Goal: Transaction & Acquisition: Purchase product/service

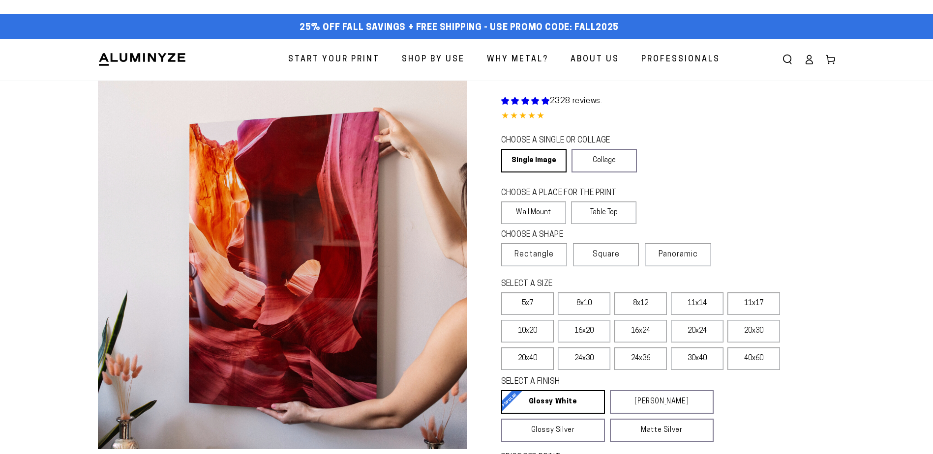
select select "**********"
click at [812, 59] on icon at bounding box center [809, 60] width 10 height 10
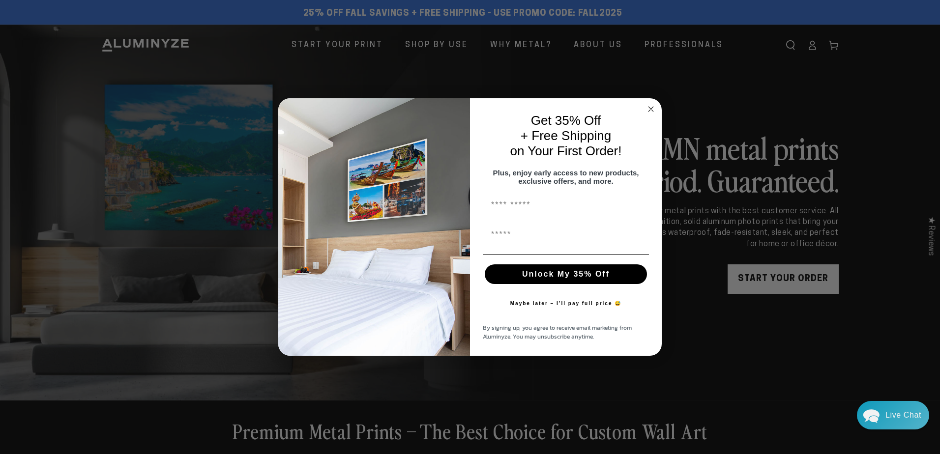
click at [652, 104] on circle "Close dialog" at bounding box center [651, 109] width 11 height 11
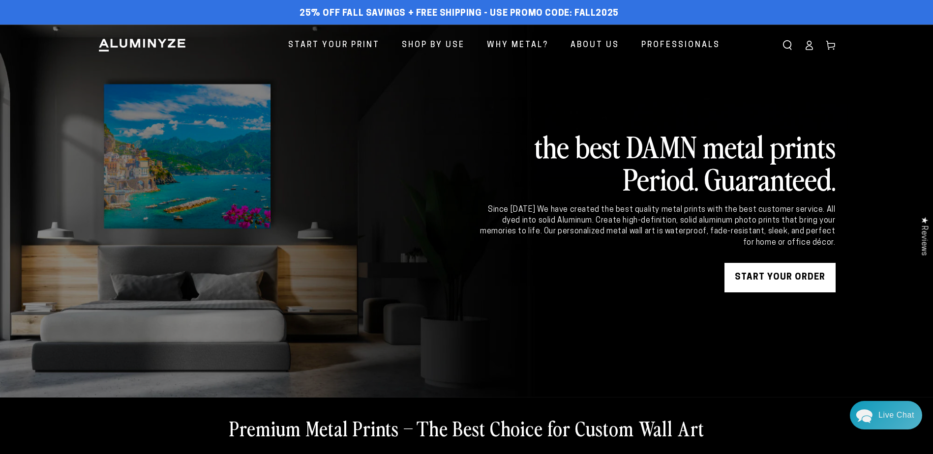
click at [812, 46] on icon at bounding box center [809, 48] width 6 height 4
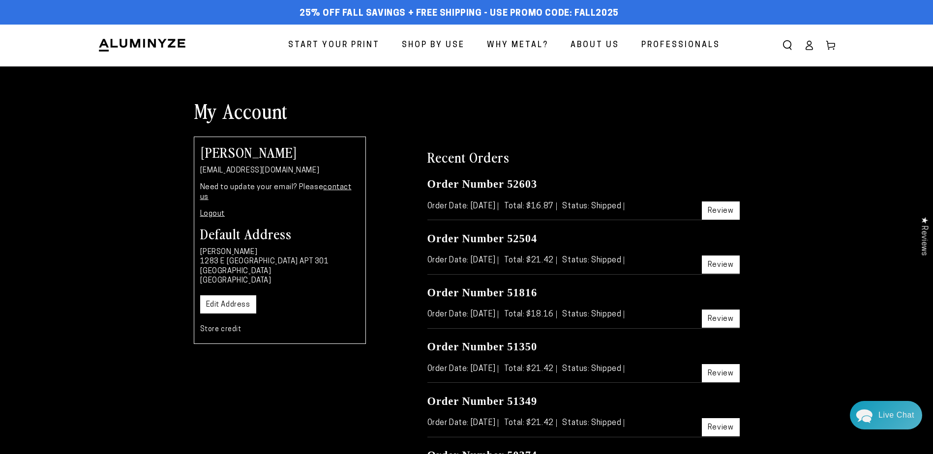
click at [312, 43] on span "Start Your Print" at bounding box center [333, 45] width 91 height 14
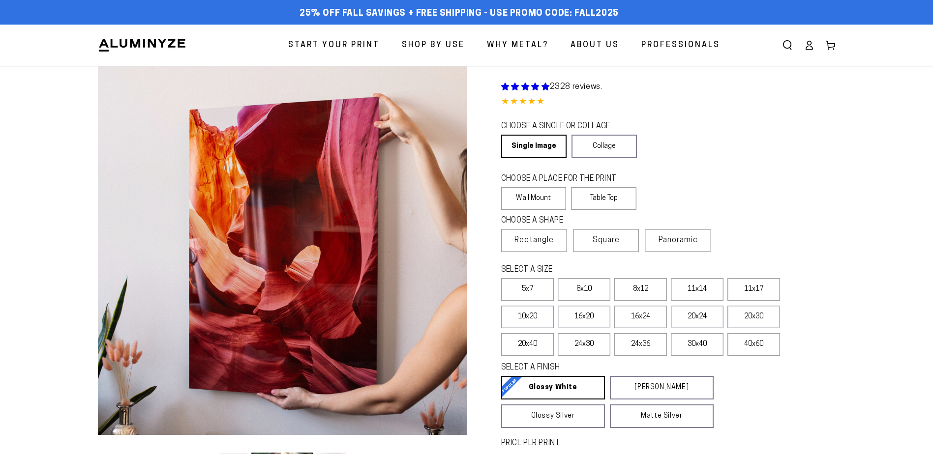
select select "**********"
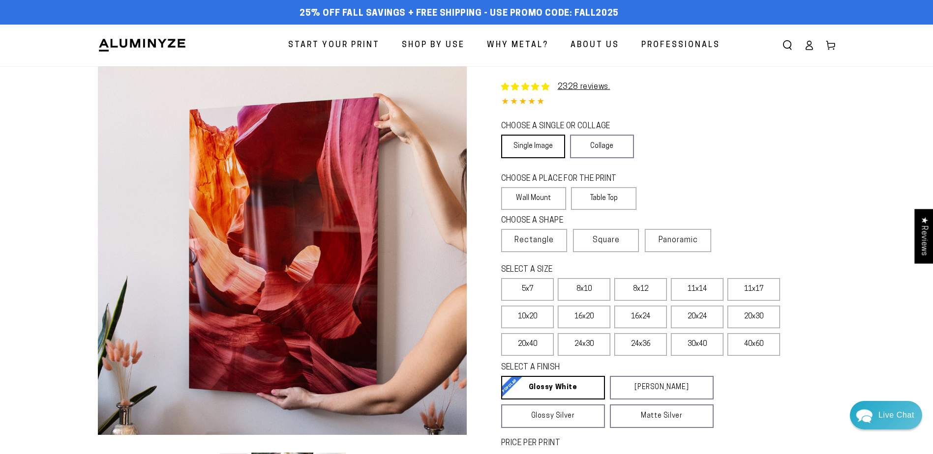
click at [545, 144] on link "Single Image" at bounding box center [533, 147] width 64 height 24
click at [590, 192] on label "Table Top" at bounding box center [603, 198] width 65 height 23
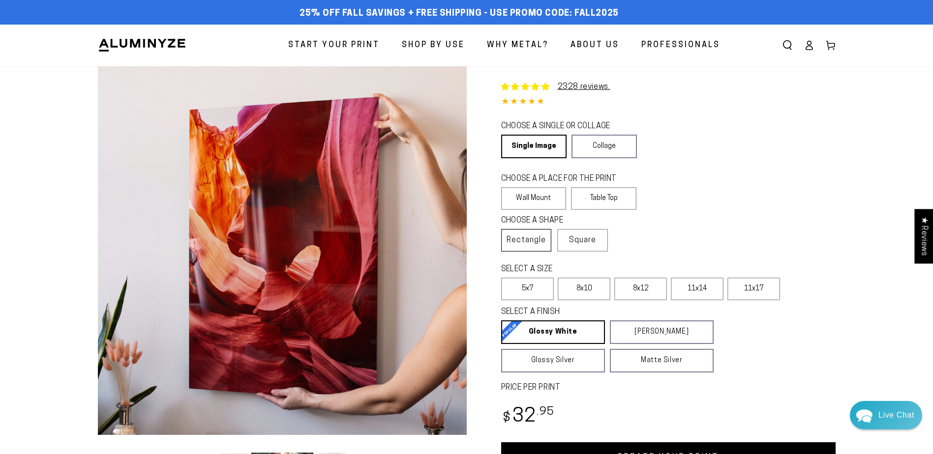
click at [538, 239] on span "Rectangle" at bounding box center [526, 241] width 39 height 12
click at [522, 291] on label "5x7" at bounding box center [527, 289] width 53 height 23
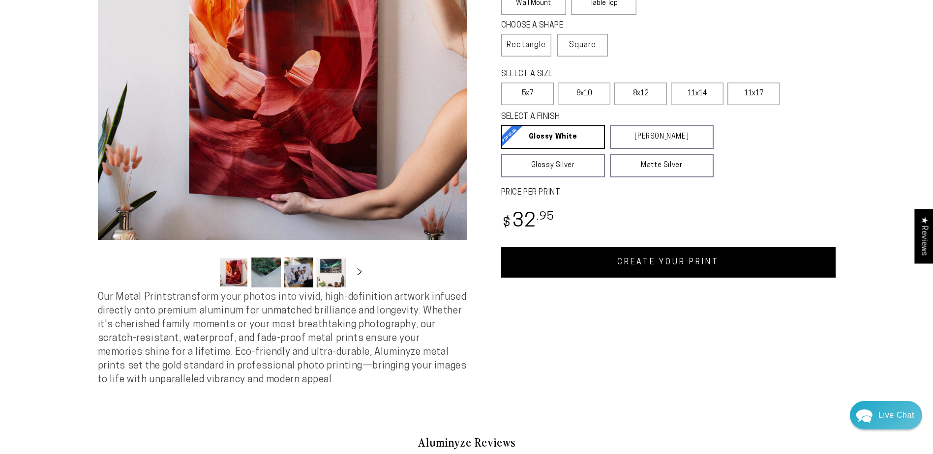
scroll to position [246, 0]
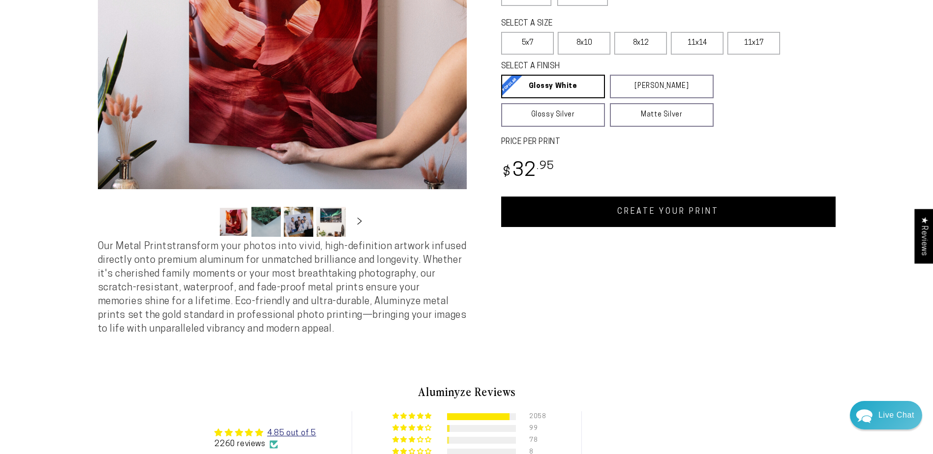
click at [672, 210] on link "CREATE YOUR PRINT" at bounding box center [668, 212] width 334 height 30
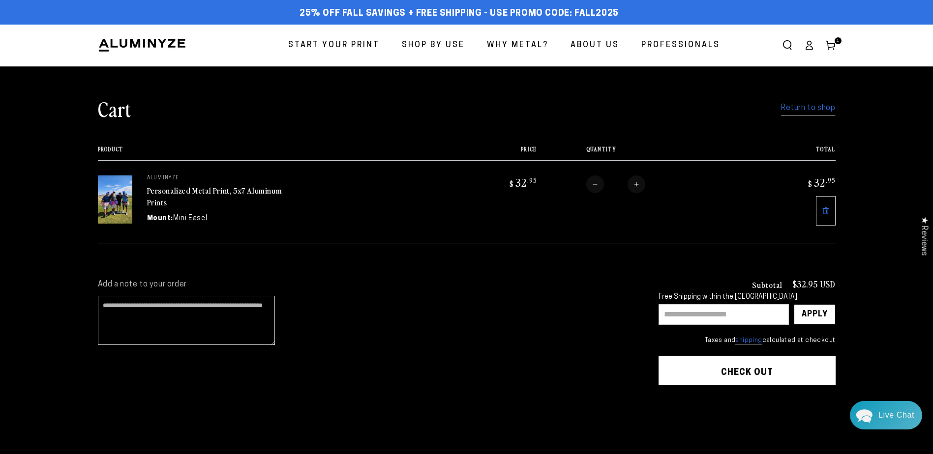
click at [815, 105] on link "Return to shop" at bounding box center [808, 108] width 54 height 14
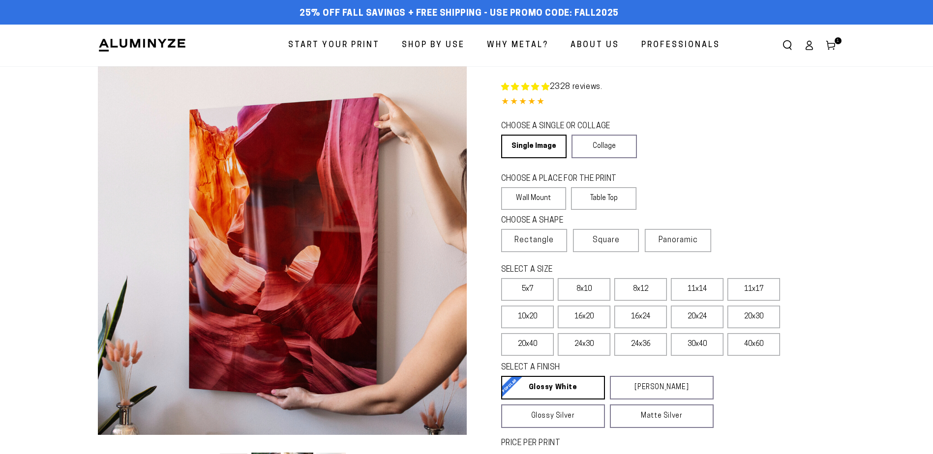
select select "**********"
click at [608, 241] on span "Square" at bounding box center [606, 241] width 27 height 12
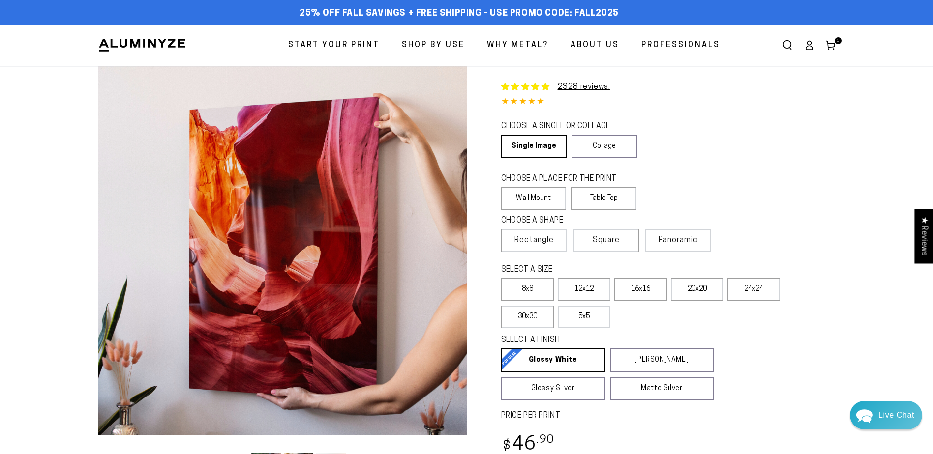
click at [594, 315] on label "5x5" at bounding box center [584, 317] width 53 height 23
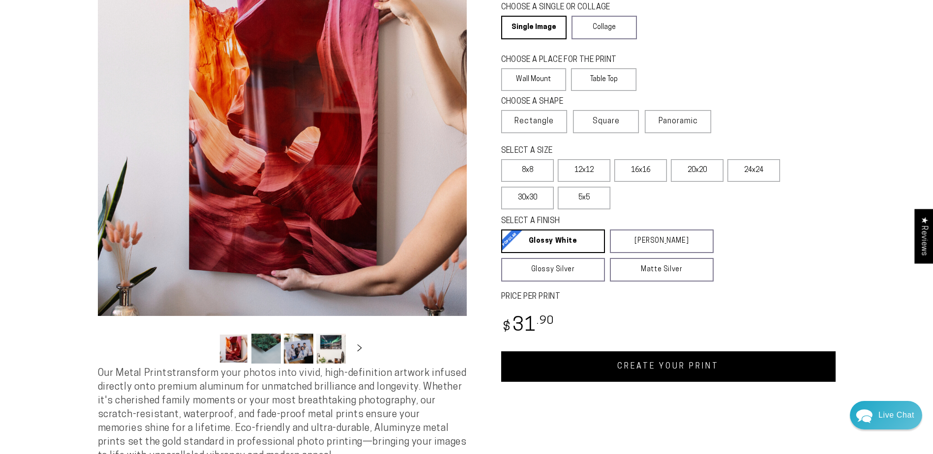
scroll to position [148, 0]
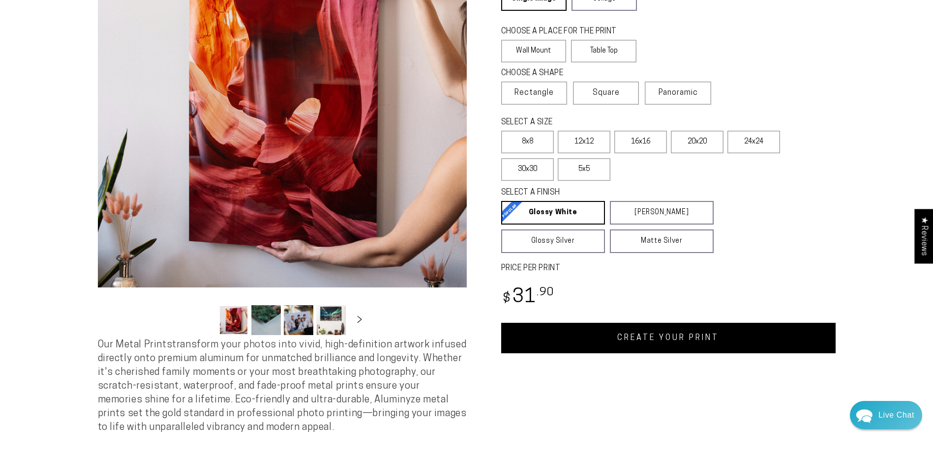
click at [679, 343] on link "CREATE YOUR PRINT" at bounding box center [668, 338] width 334 height 30
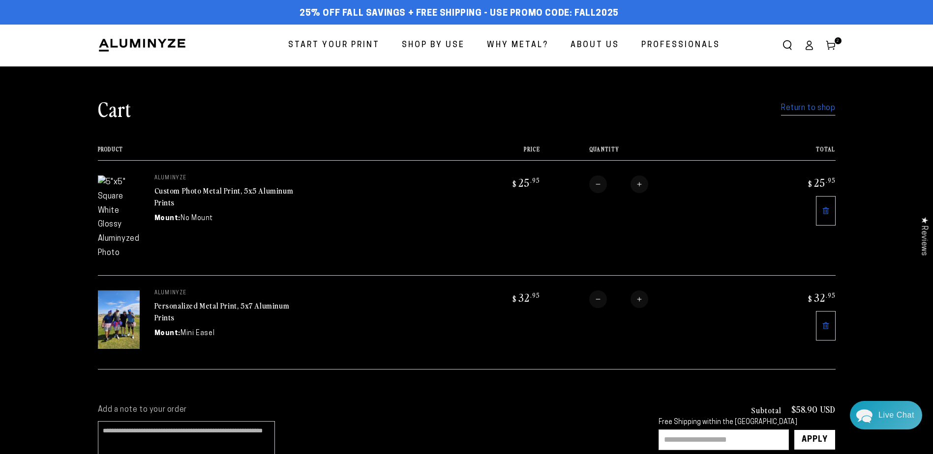
click at [185, 217] on dd "No Mount" at bounding box center [197, 218] width 32 height 10
click at [826, 210] on icon at bounding box center [826, 211] width 2 height 3
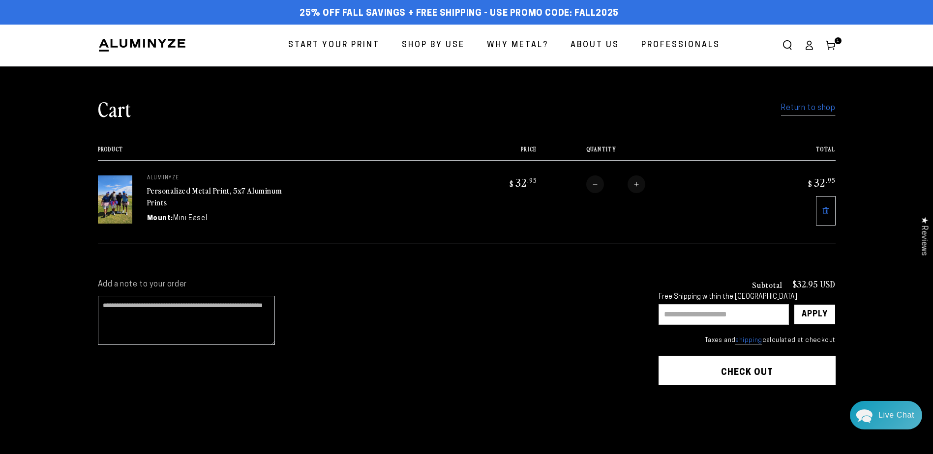
click at [801, 110] on link "Return to shop" at bounding box center [808, 108] width 54 height 14
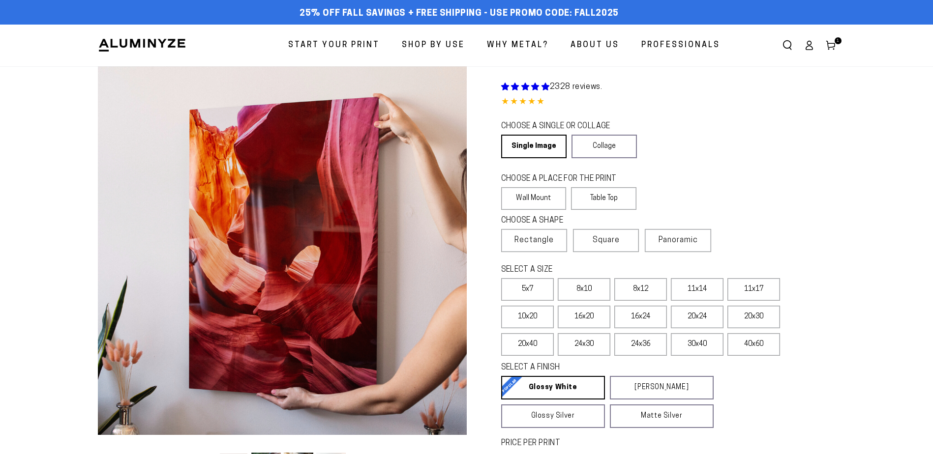
select select "**********"
click at [604, 202] on label "Table Top" at bounding box center [603, 198] width 65 height 23
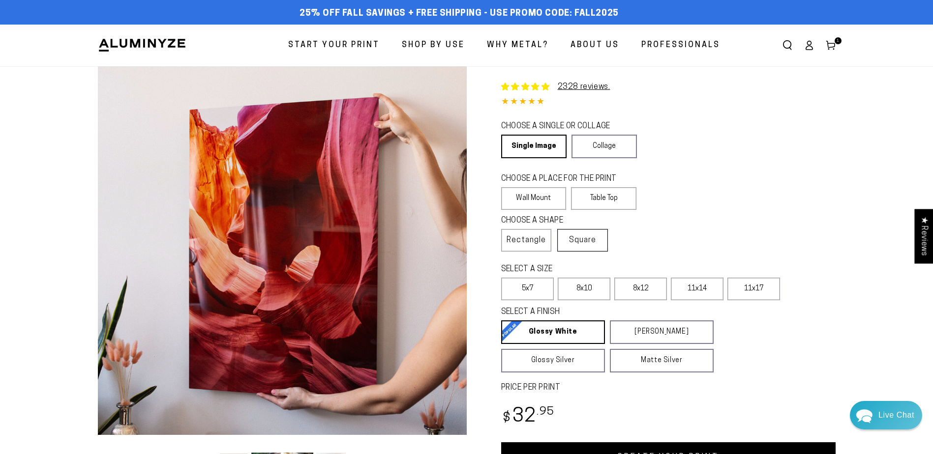
click at [579, 242] on span "Square" at bounding box center [582, 241] width 27 height 12
click at [646, 290] on label "5x5" at bounding box center [640, 289] width 53 height 23
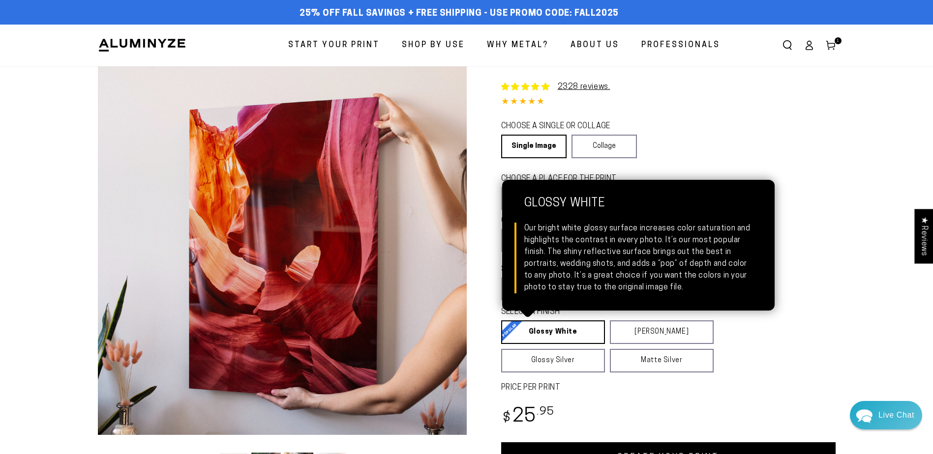
click at [558, 334] on link "Glossy White Glossy White Our bright white glossy surface increases color satur…" at bounding box center [553, 333] width 104 height 24
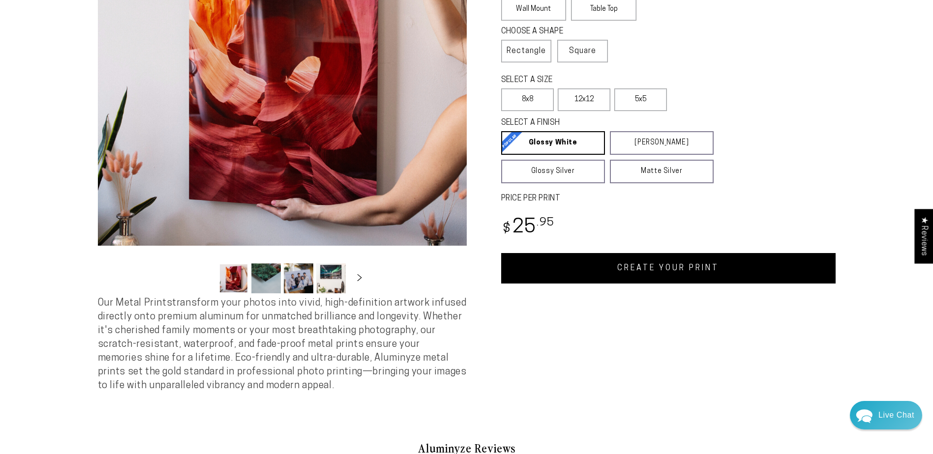
scroll to position [246, 0]
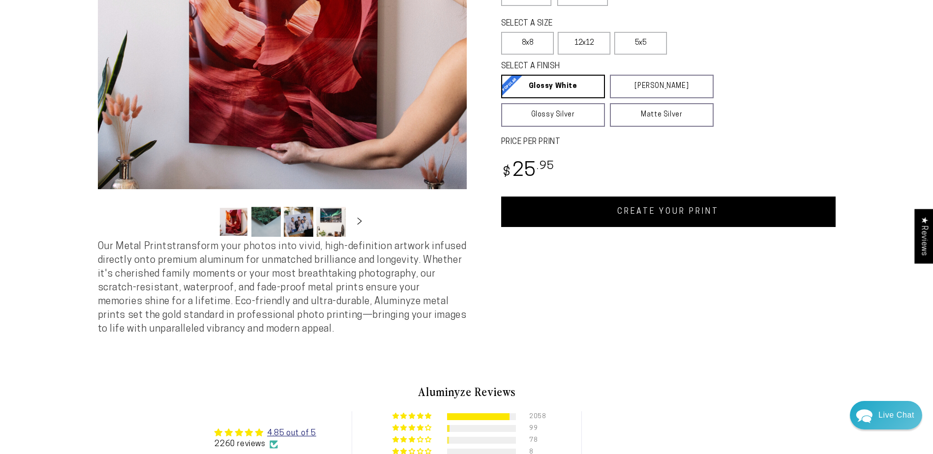
click at [651, 213] on link "CREATE YOUR PRINT" at bounding box center [668, 212] width 334 height 30
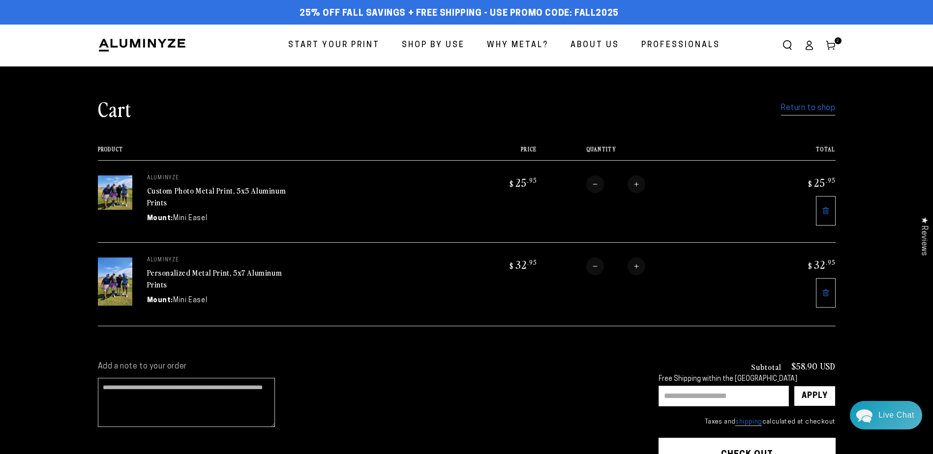
click at [823, 292] on icon at bounding box center [826, 293] width 8 height 8
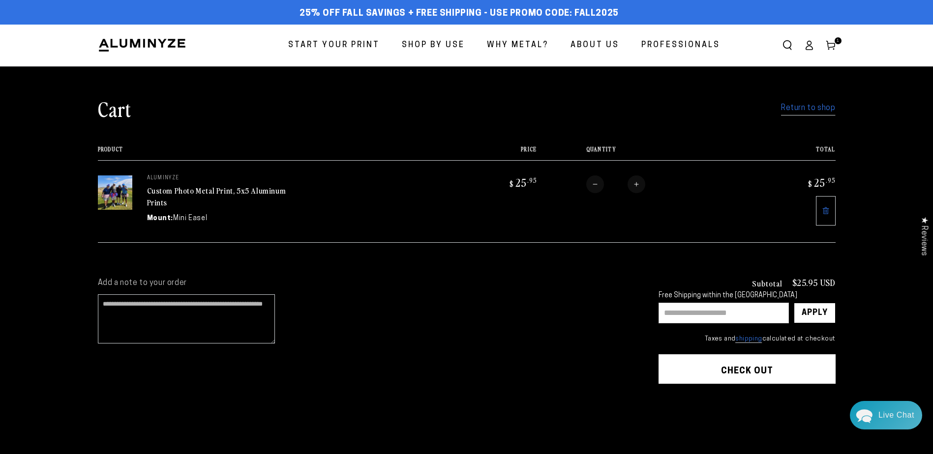
click at [815, 107] on link "Return to shop" at bounding box center [808, 108] width 54 height 14
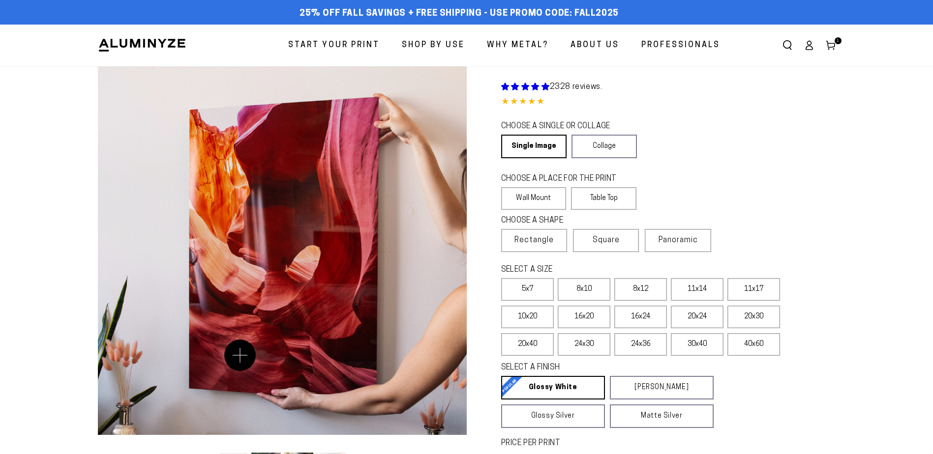
select select "**********"
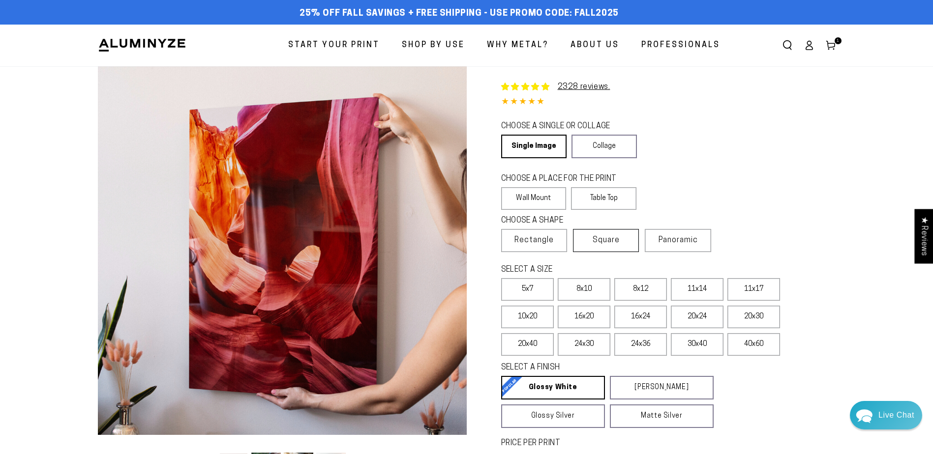
click at [623, 241] on label "Square" at bounding box center [606, 240] width 66 height 23
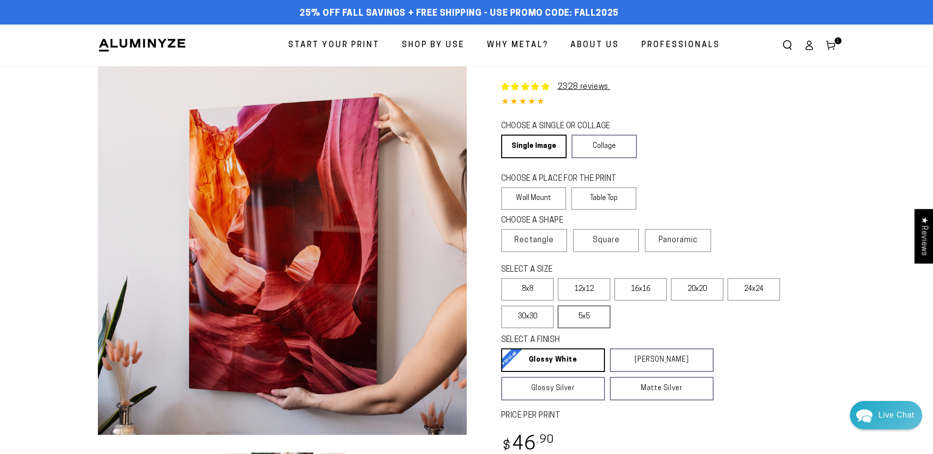
click at [589, 309] on label "5x5" at bounding box center [584, 317] width 53 height 23
click at [604, 201] on label "Table Top" at bounding box center [603, 198] width 65 height 23
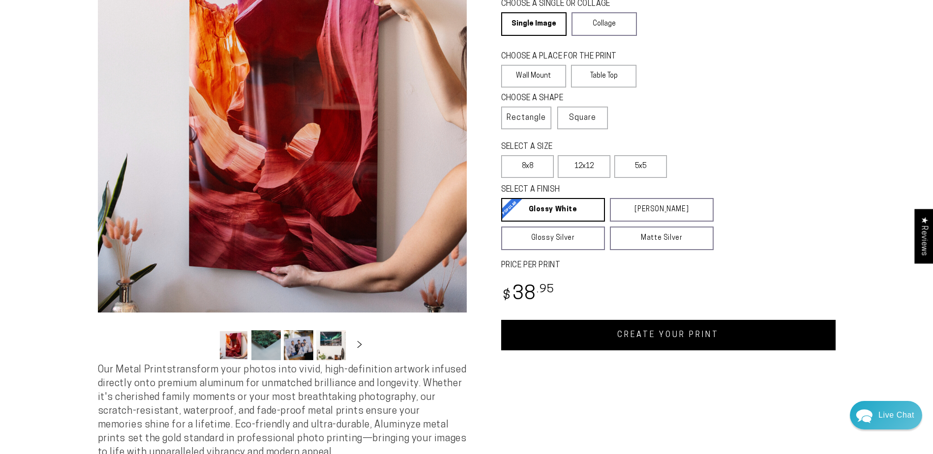
scroll to position [148, 0]
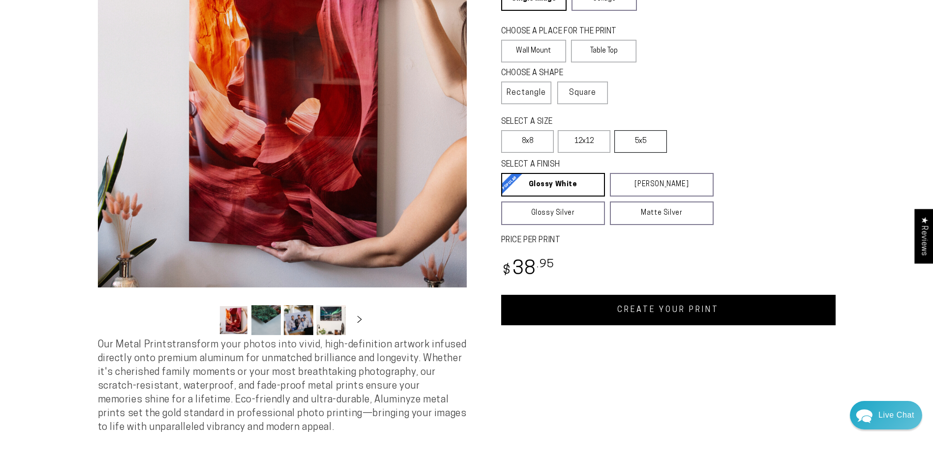
click at [623, 138] on label "5x5" at bounding box center [640, 141] width 53 height 23
click at [624, 311] on link "CREATE YOUR PRINT" at bounding box center [668, 310] width 334 height 30
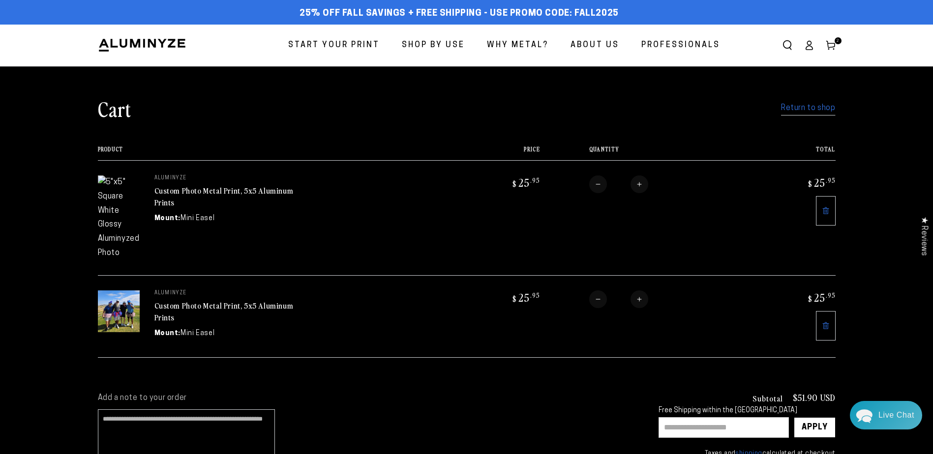
click at [806, 109] on link "Return to shop" at bounding box center [808, 108] width 54 height 14
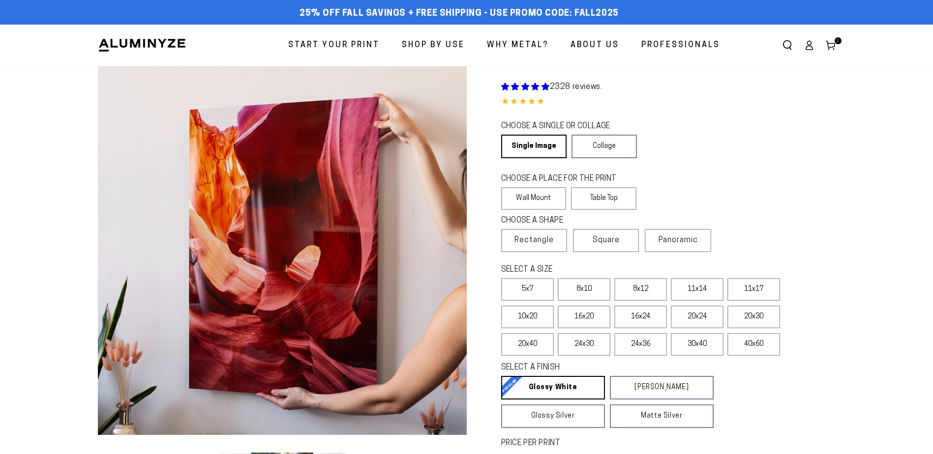
select select "**********"
click at [607, 200] on label "Table Top" at bounding box center [603, 198] width 65 height 23
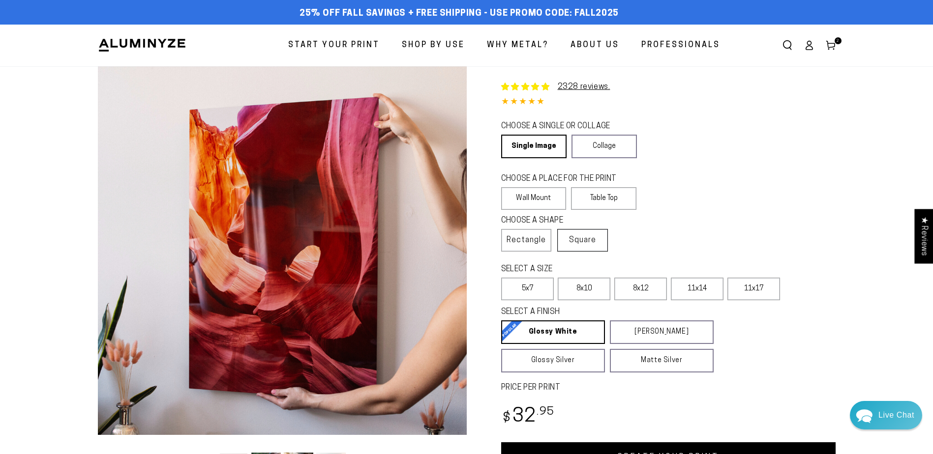
click at [588, 242] on span "Square" at bounding box center [582, 241] width 27 height 12
click at [635, 288] on label "5x5" at bounding box center [640, 289] width 53 height 23
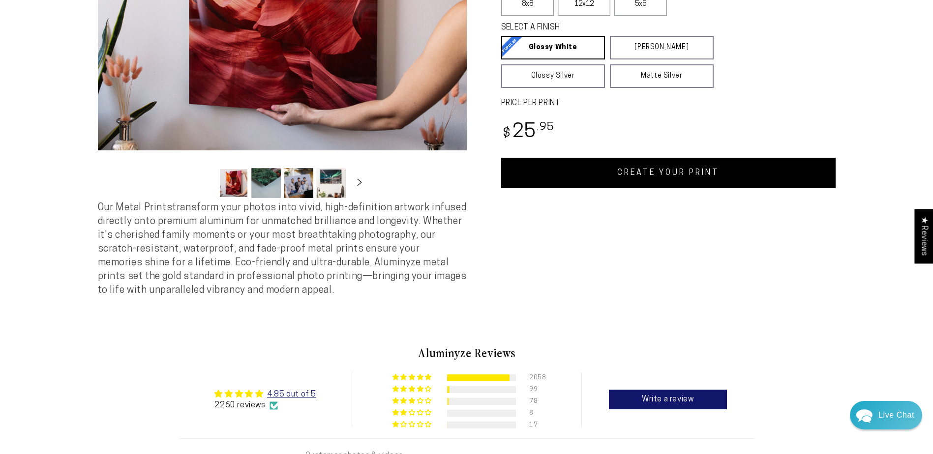
scroll to position [295, 0]
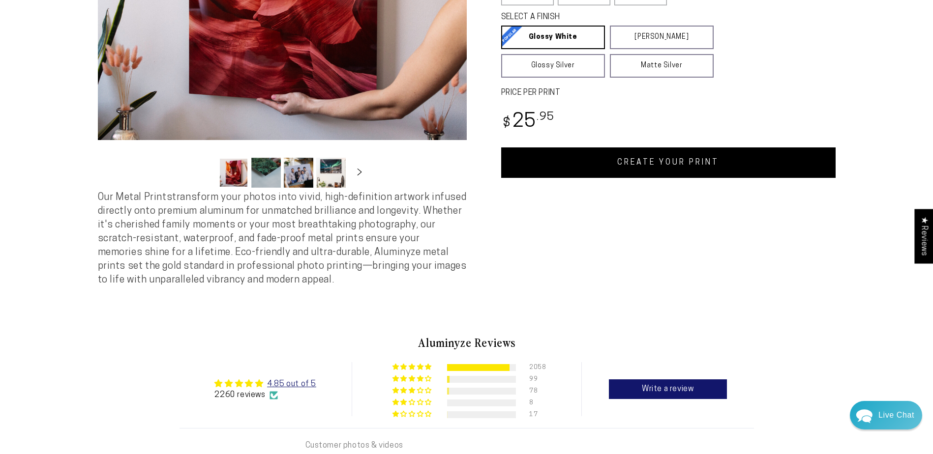
click at [681, 155] on link "CREATE YOUR PRINT" at bounding box center [668, 163] width 334 height 30
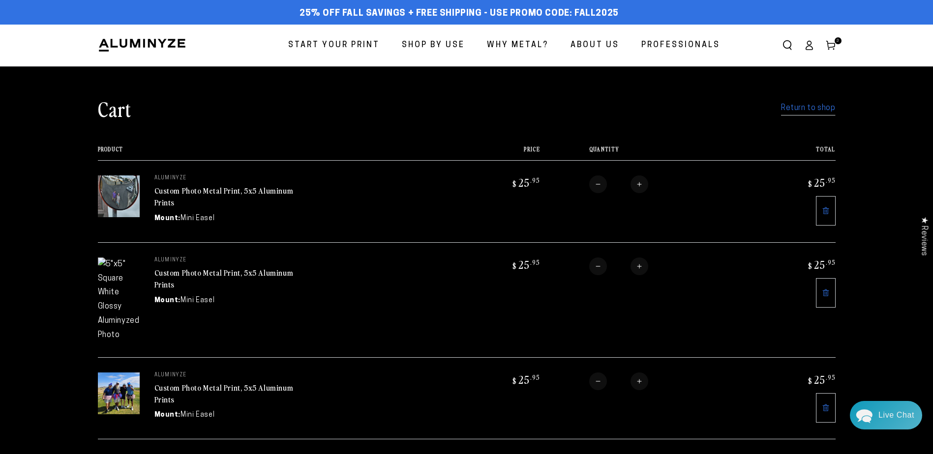
click at [826, 291] on icon at bounding box center [826, 293] width 8 height 8
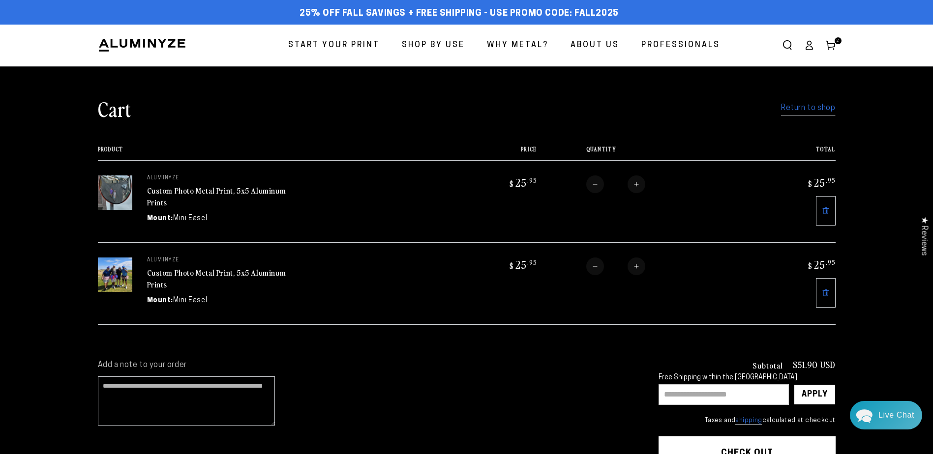
click at [826, 113] on link "Return to shop" at bounding box center [808, 108] width 54 height 14
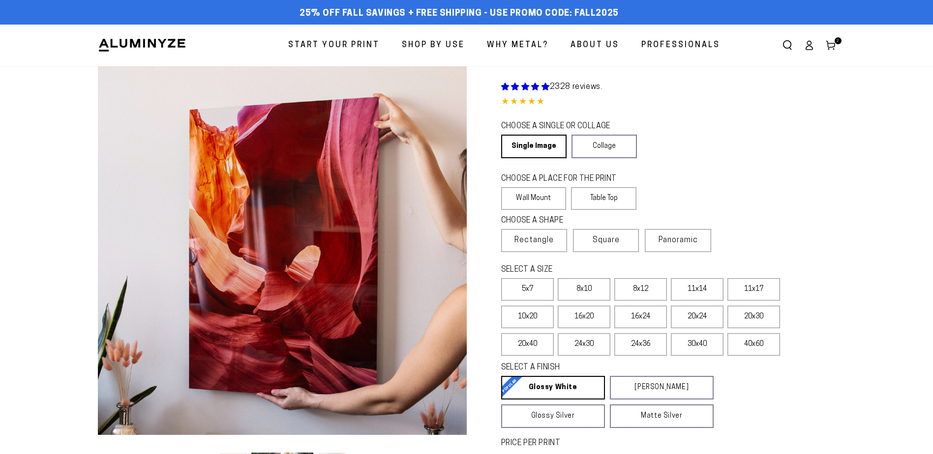
select select "**********"
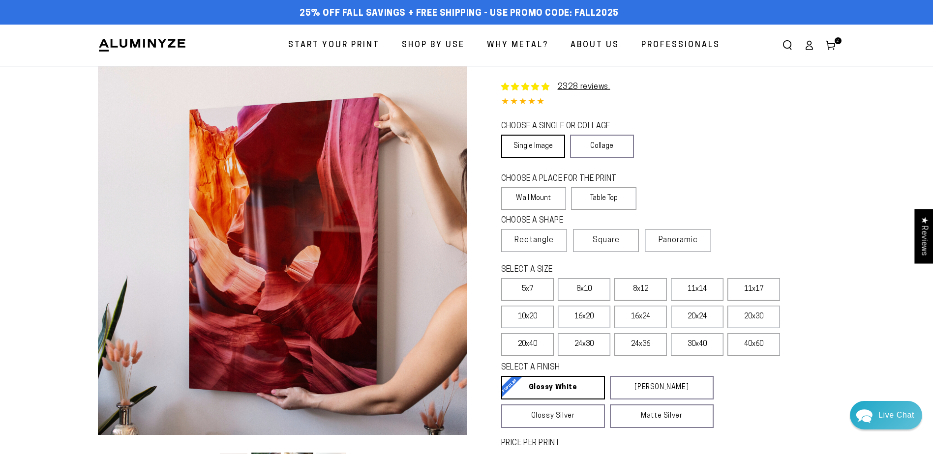
click at [538, 142] on link "Single Image" at bounding box center [533, 147] width 64 height 24
click at [614, 199] on label "Table Top" at bounding box center [603, 198] width 65 height 23
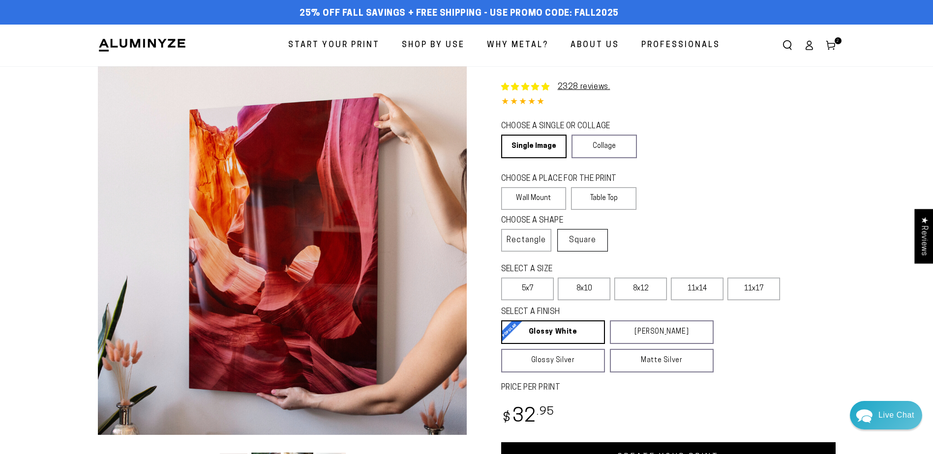
click at [583, 240] on span "Square" at bounding box center [582, 241] width 27 height 12
click at [634, 285] on label "5x5" at bounding box center [640, 289] width 53 height 23
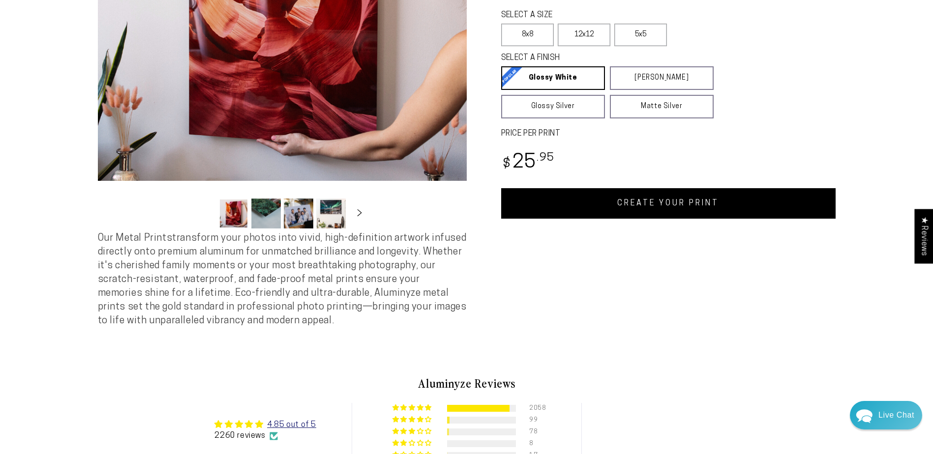
scroll to position [295, 0]
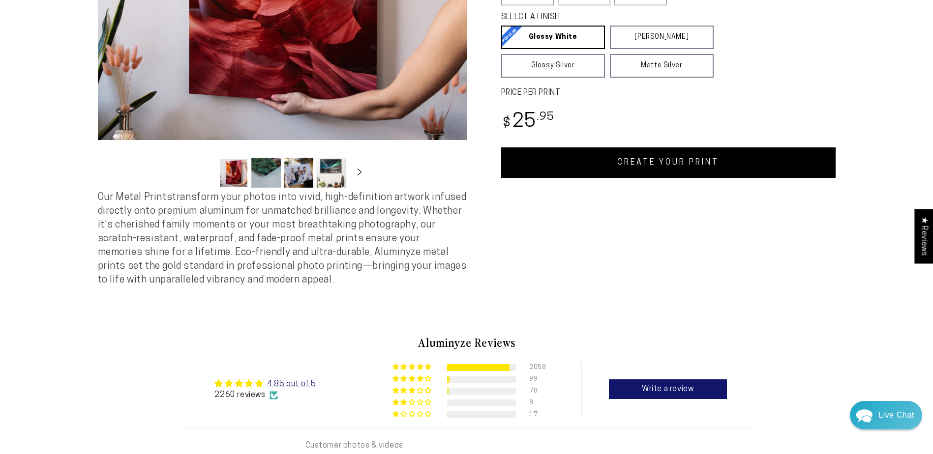
click at [681, 160] on link "CREATE YOUR PRINT" at bounding box center [668, 163] width 334 height 30
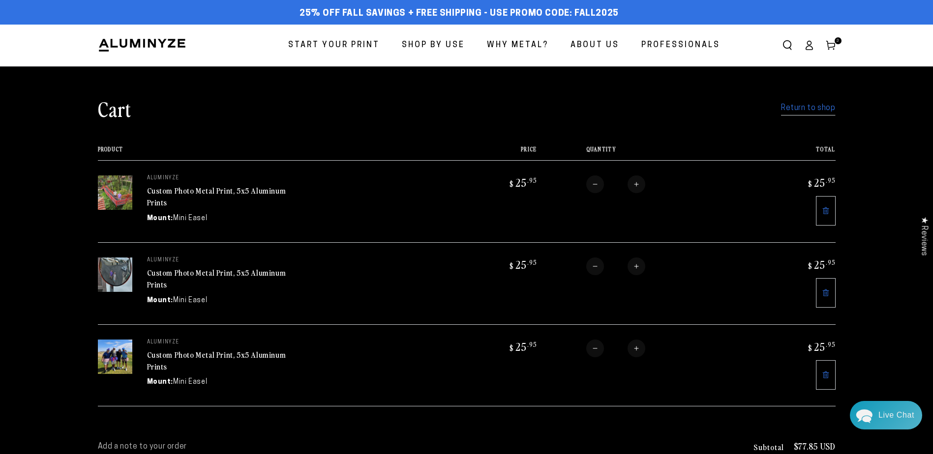
click at [812, 105] on link "Return to shop" at bounding box center [808, 108] width 54 height 14
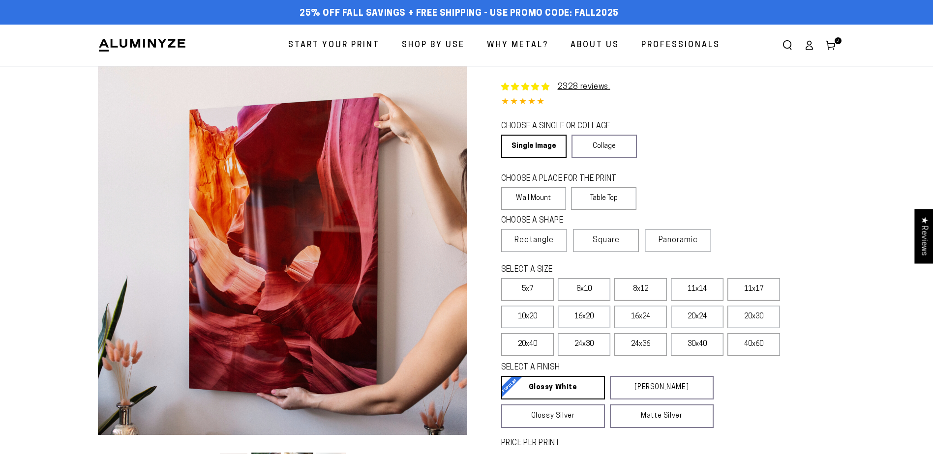
select select "**********"
click at [602, 195] on label "Table Top" at bounding box center [603, 198] width 65 height 23
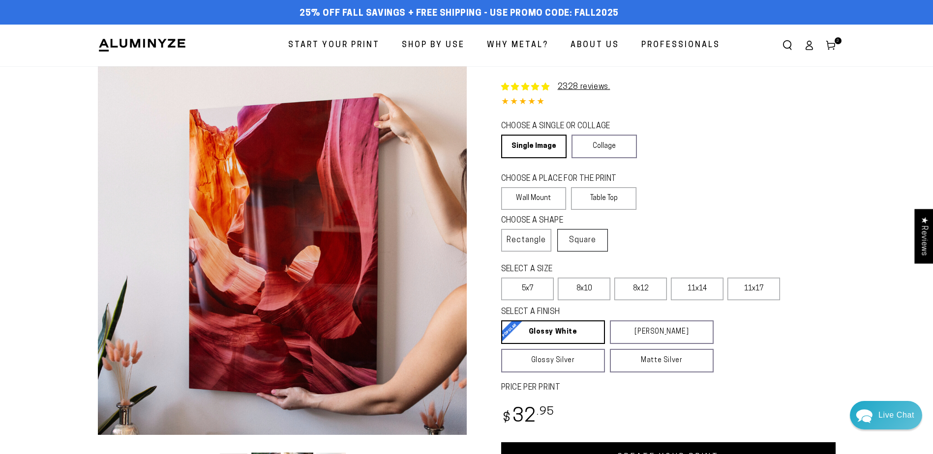
click at [575, 236] on span "Square" at bounding box center [582, 241] width 27 height 12
click at [653, 285] on label "5x5" at bounding box center [640, 289] width 53 height 23
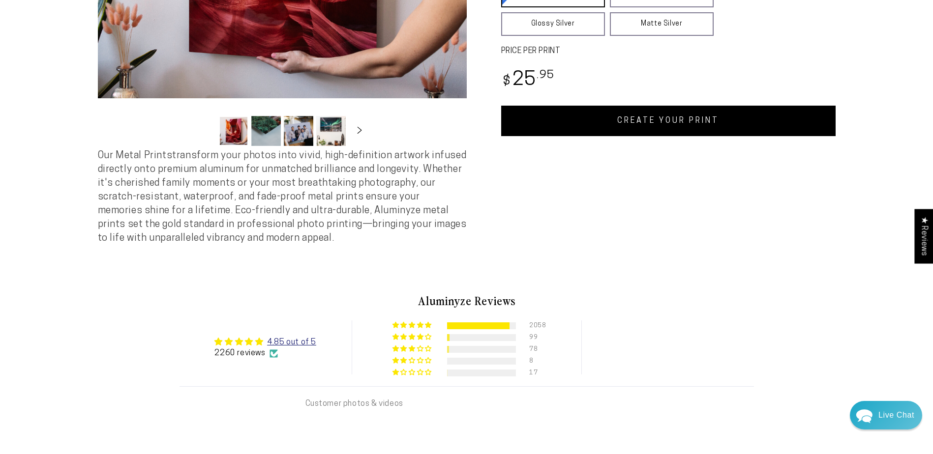
scroll to position [344, 0]
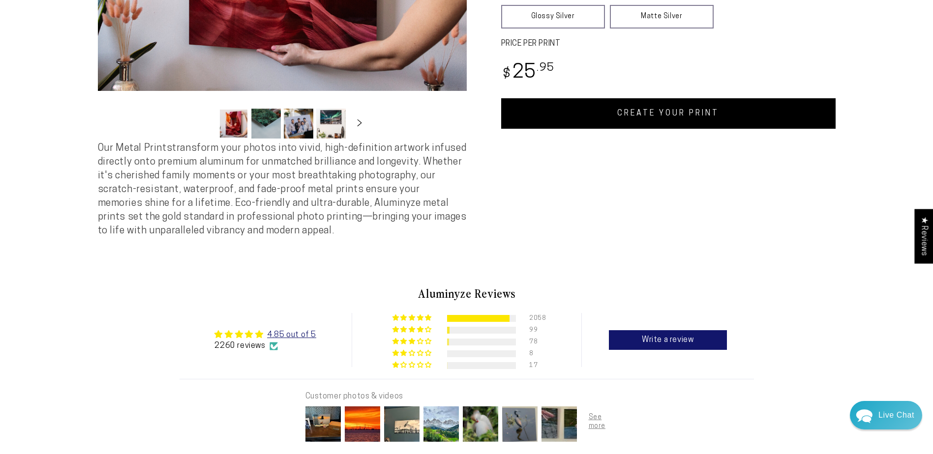
click at [684, 122] on link "CREATE YOUR PRINT" at bounding box center [668, 113] width 334 height 30
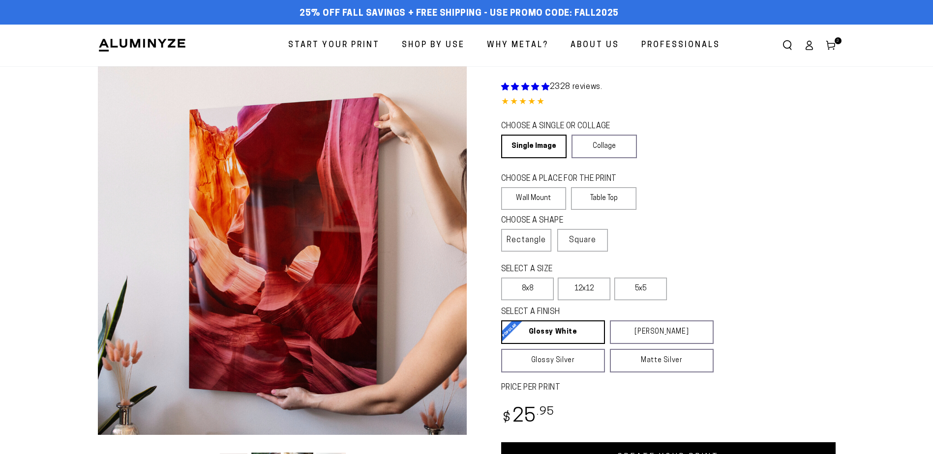
scroll to position [344, 0]
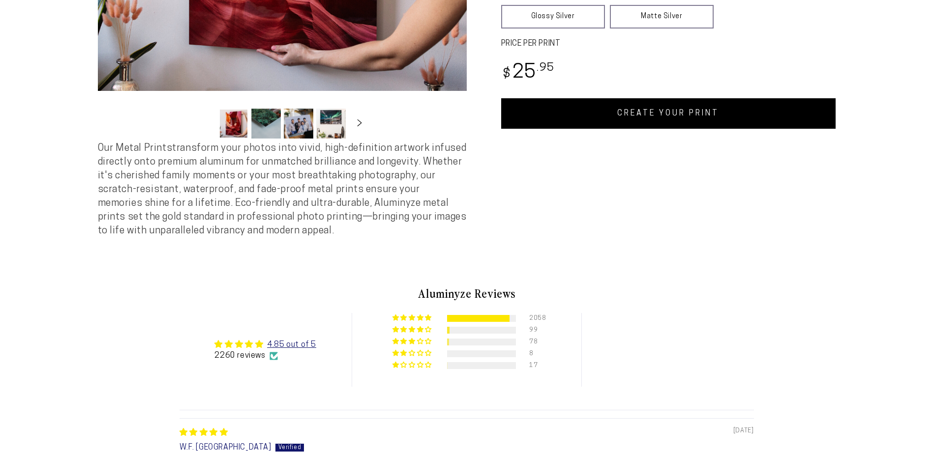
select select "**********"
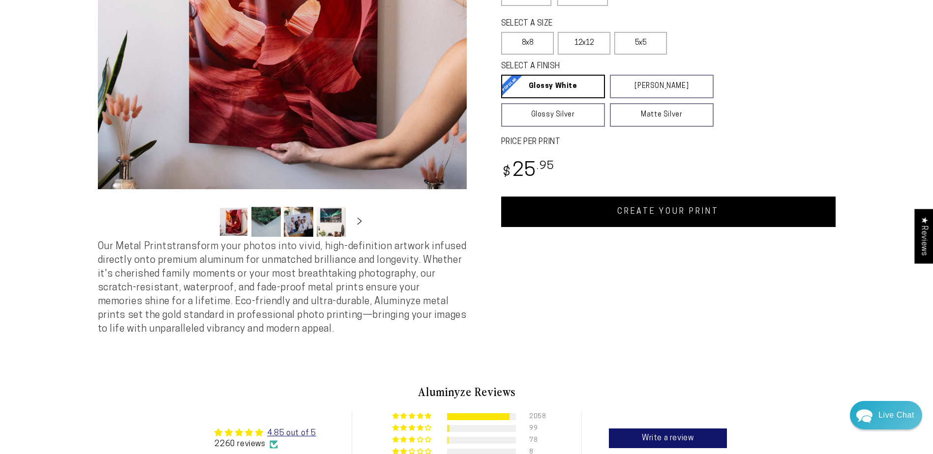
scroll to position [0, 0]
click at [724, 202] on link "CREATE YOUR PRINT" at bounding box center [668, 212] width 334 height 30
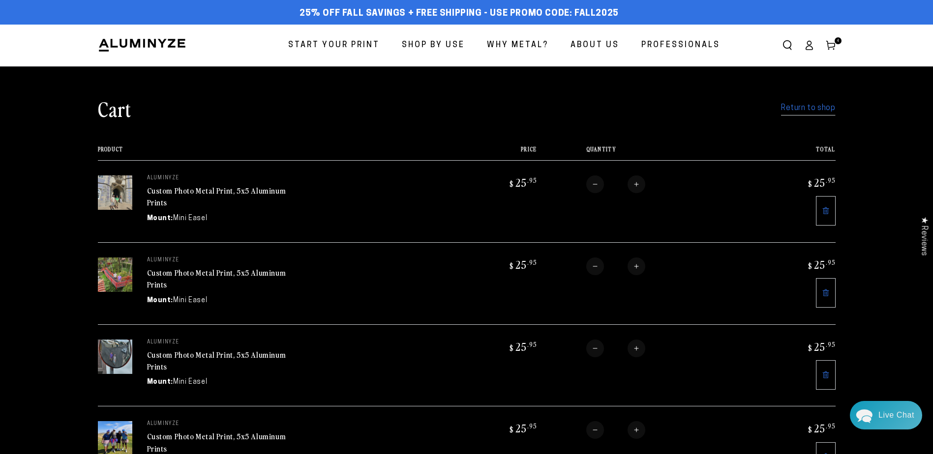
click at [813, 110] on link "Return to shop" at bounding box center [808, 108] width 54 height 14
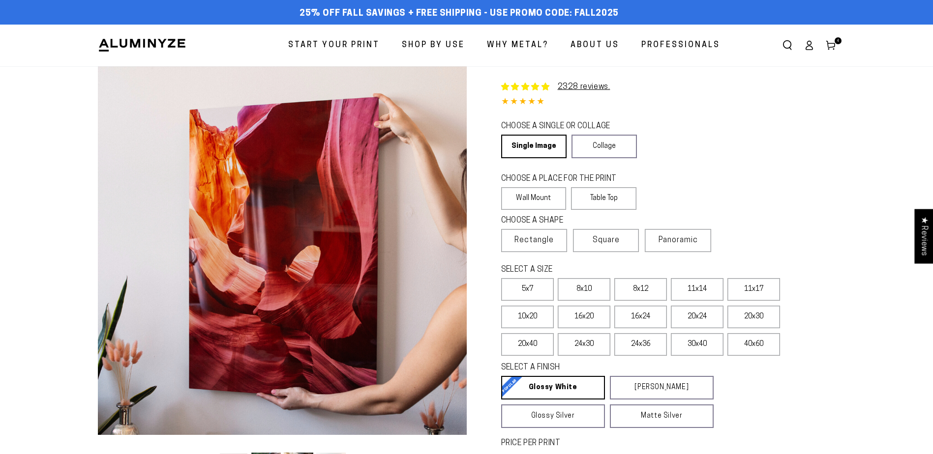
select select "**********"
click at [592, 190] on label "Table Top" at bounding box center [603, 198] width 65 height 23
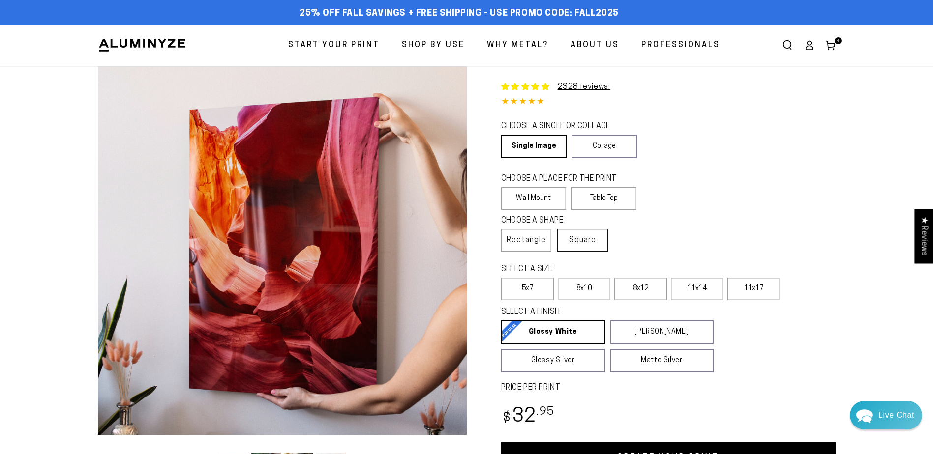
click at [587, 240] on span "Square" at bounding box center [582, 241] width 27 height 12
click at [586, 235] on span "Square" at bounding box center [582, 241] width 27 height 12
click at [643, 283] on label "5x5" at bounding box center [640, 289] width 53 height 23
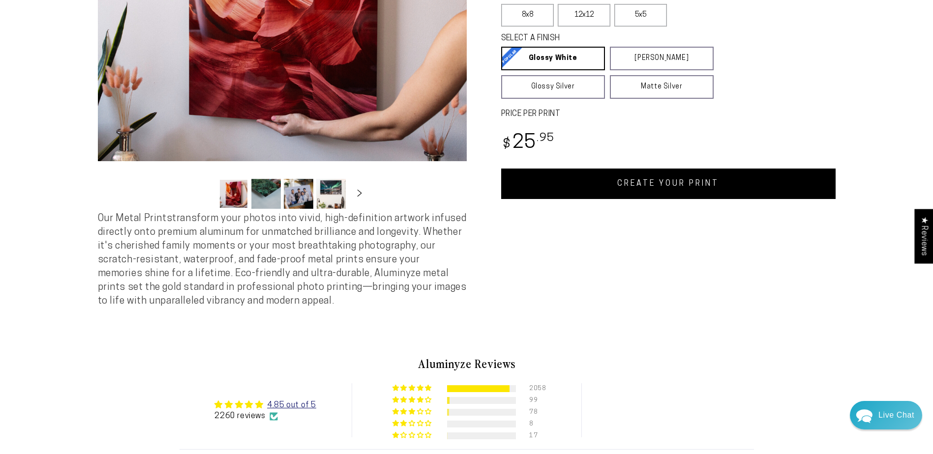
scroll to position [295, 0]
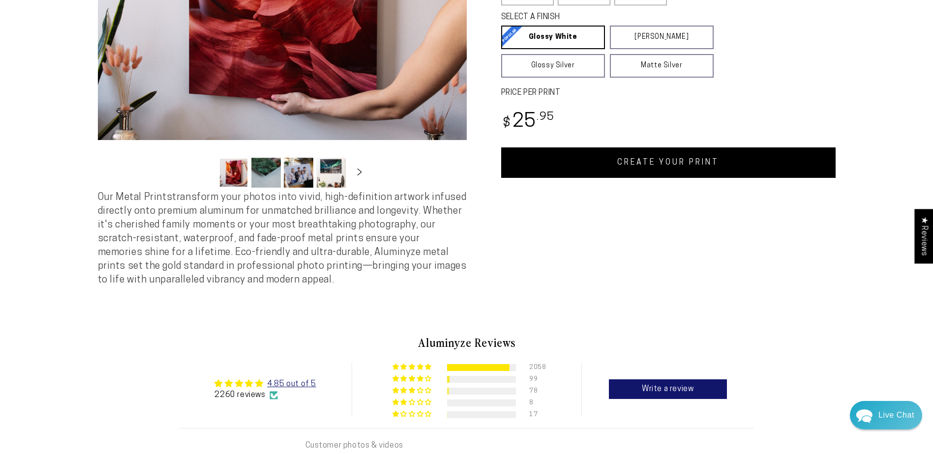
click at [650, 168] on link "CREATE YOUR PRINT" at bounding box center [668, 163] width 334 height 30
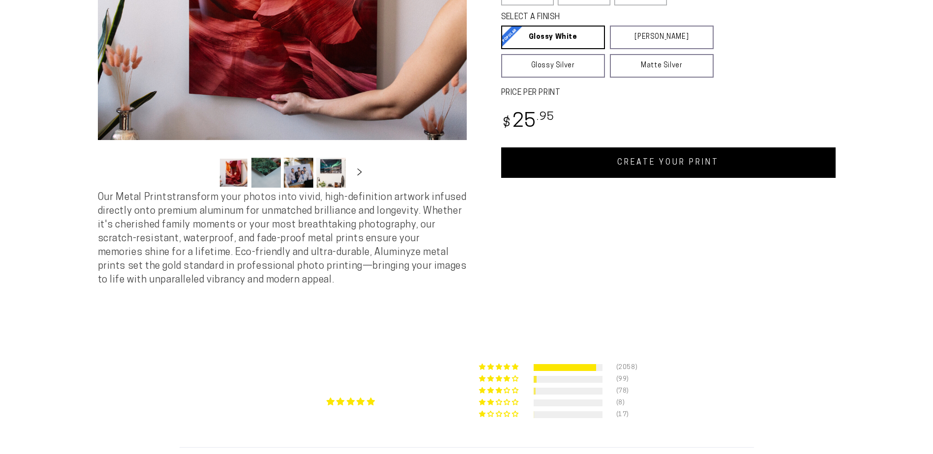
scroll to position [295, 0]
select select "**********"
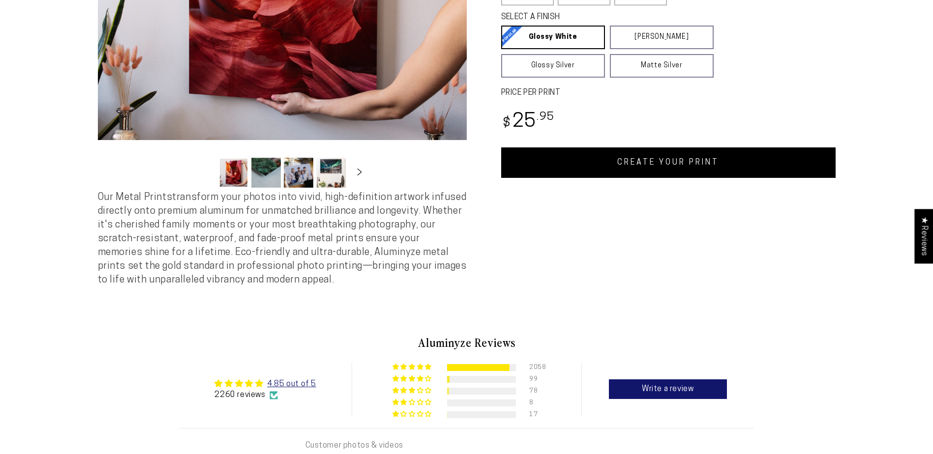
click at [664, 160] on link "CREATE YOUR PRINT" at bounding box center [668, 163] width 334 height 30
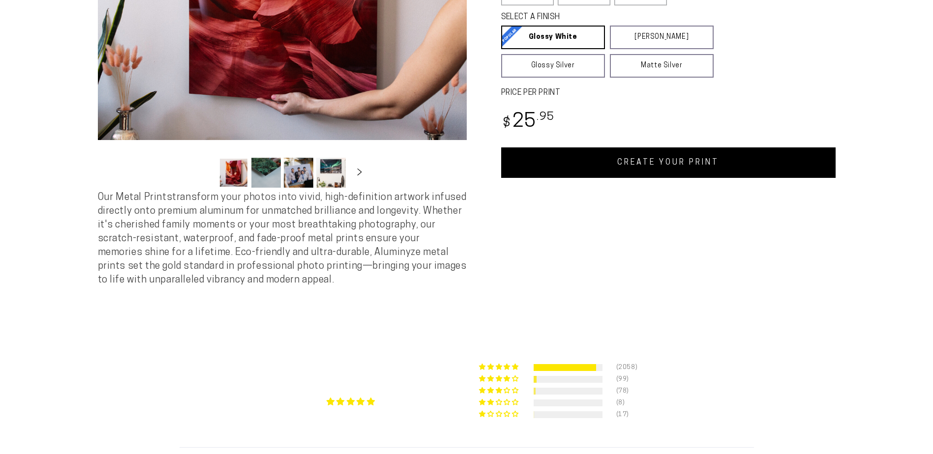
select select "**********"
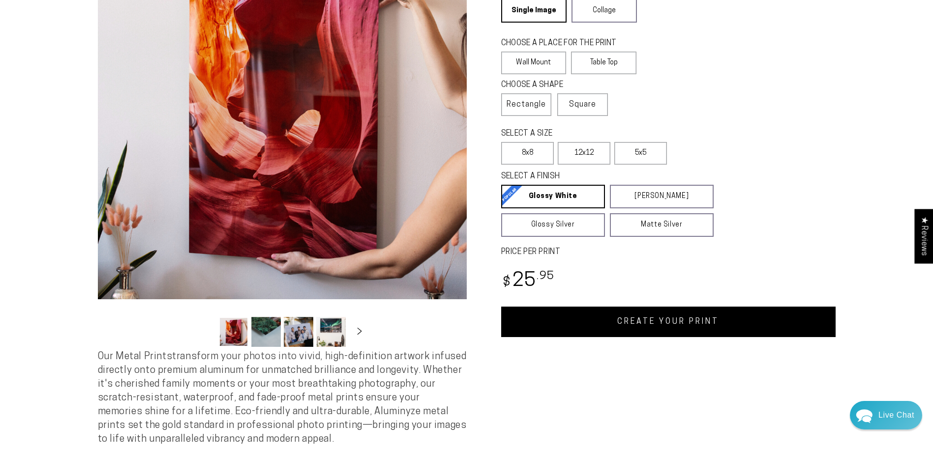
scroll to position [148, 0]
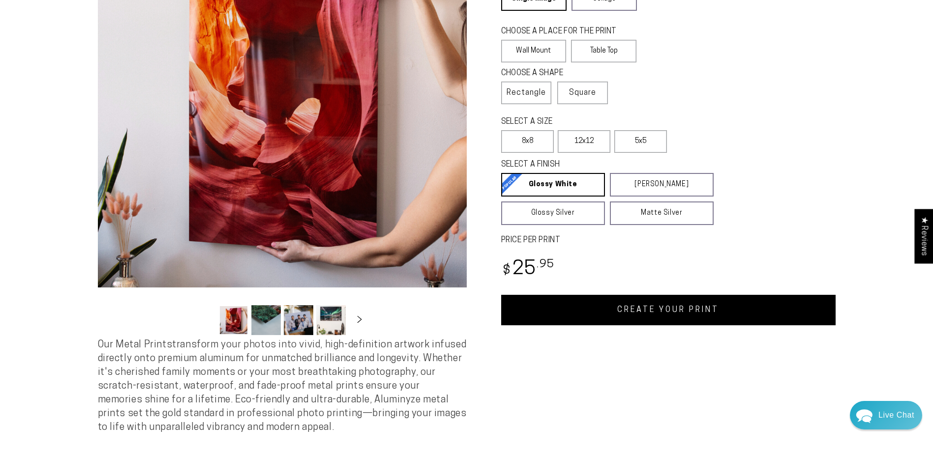
click at [664, 317] on link "CREATE YOUR PRINT" at bounding box center [668, 310] width 334 height 30
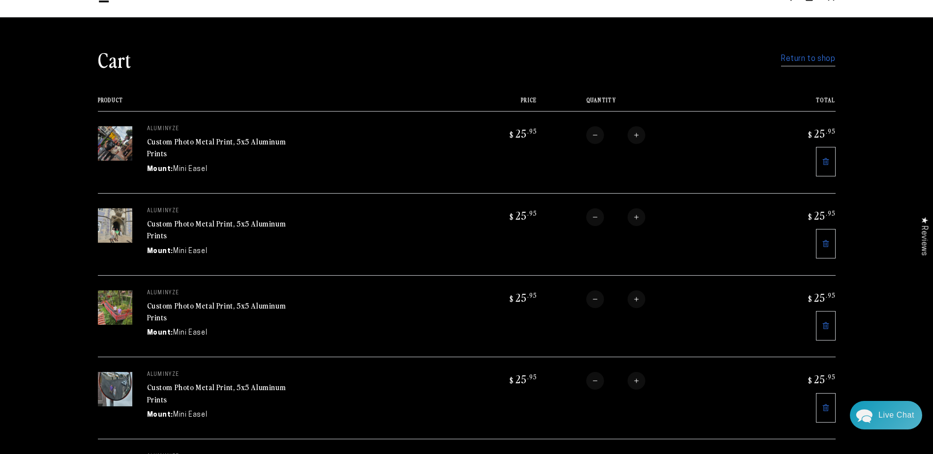
click at [124, 386] on img at bounding box center [115, 389] width 34 height 34
click at [153, 394] on link "Custom Photo Metal Print, 5x5 Aluminum Prints" at bounding box center [216, 394] width 139 height 24
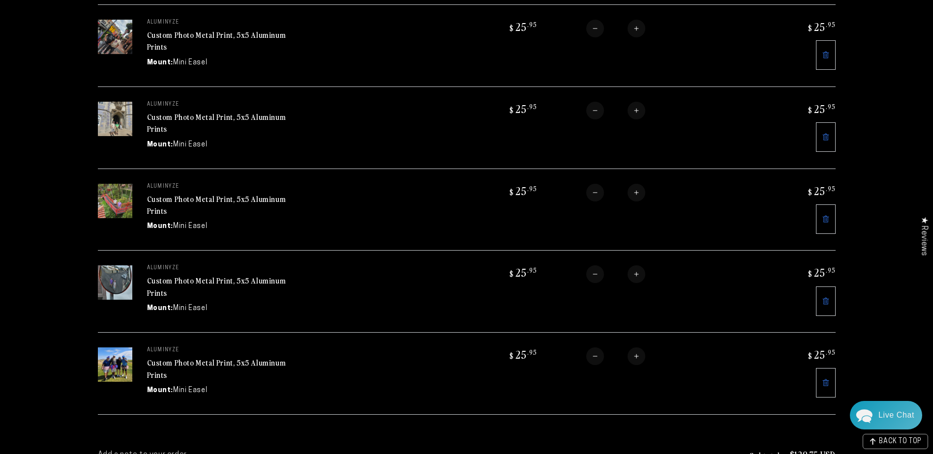
scroll to position [98, 0]
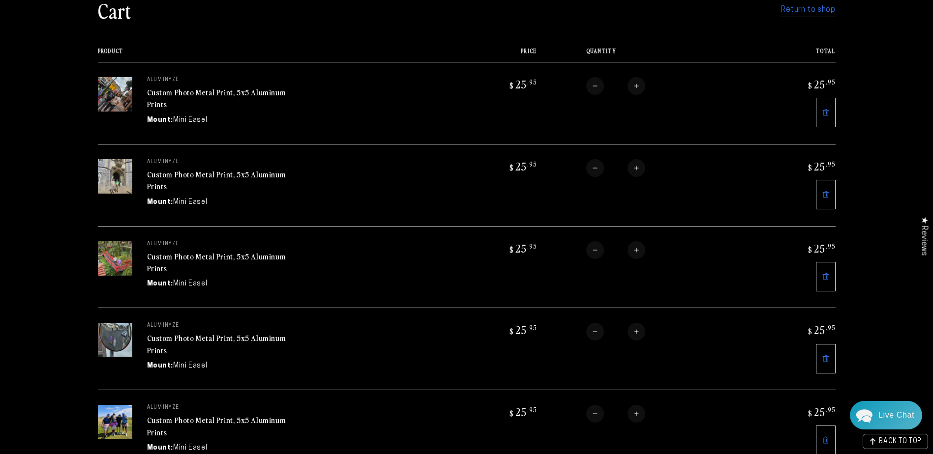
click at [826, 275] on icon at bounding box center [826, 277] width 8 height 8
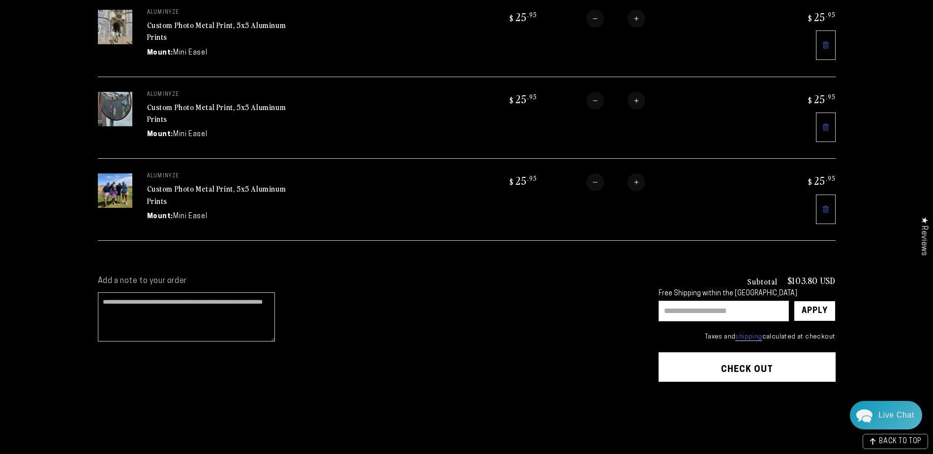
scroll to position [295, 0]
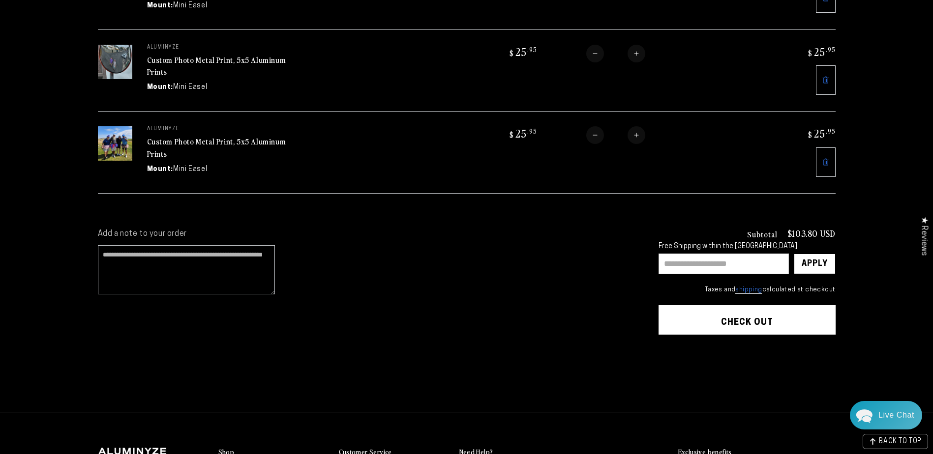
click at [693, 258] on input "text" at bounding box center [724, 264] width 130 height 21
type input "*******"
click at [818, 261] on div "Apply" at bounding box center [815, 264] width 26 height 20
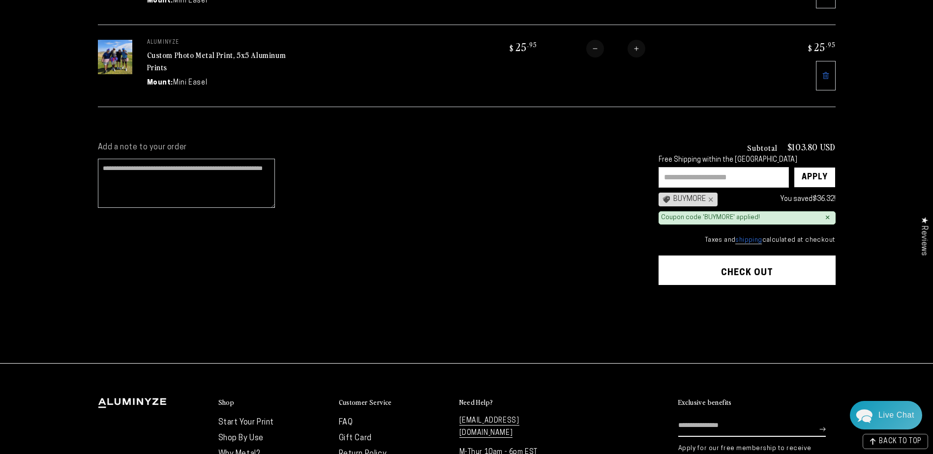
scroll to position [393, 0]
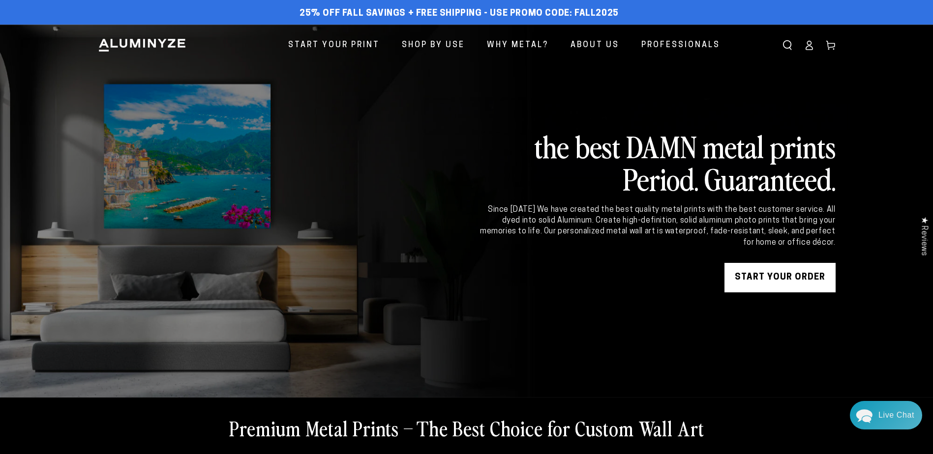
click at [807, 48] on icon at bounding box center [809, 45] width 10 height 10
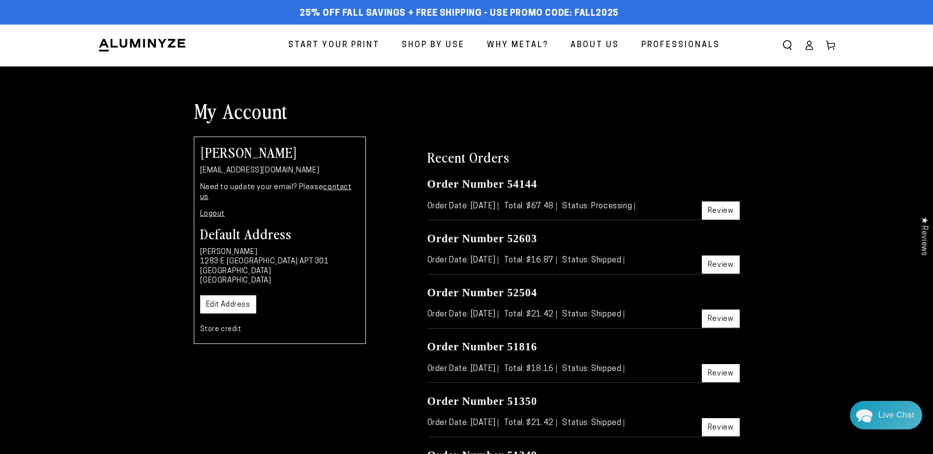
click at [218, 211] on link "Logout" at bounding box center [212, 214] width 25 height 7
